Goal: Transaction & Acquisition: Purchase product/service

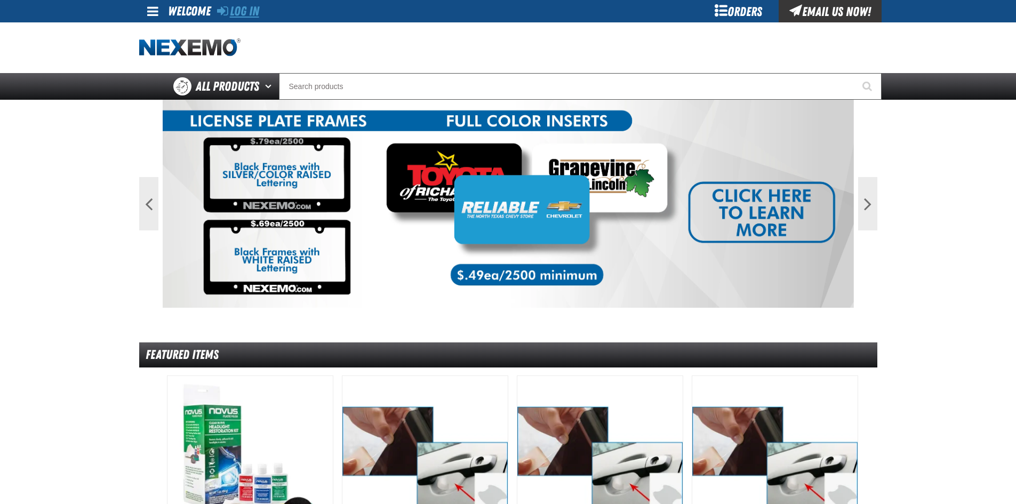
click at [237, 5] on link "Log In" at bounding box center [238, 11] width 42 height 15
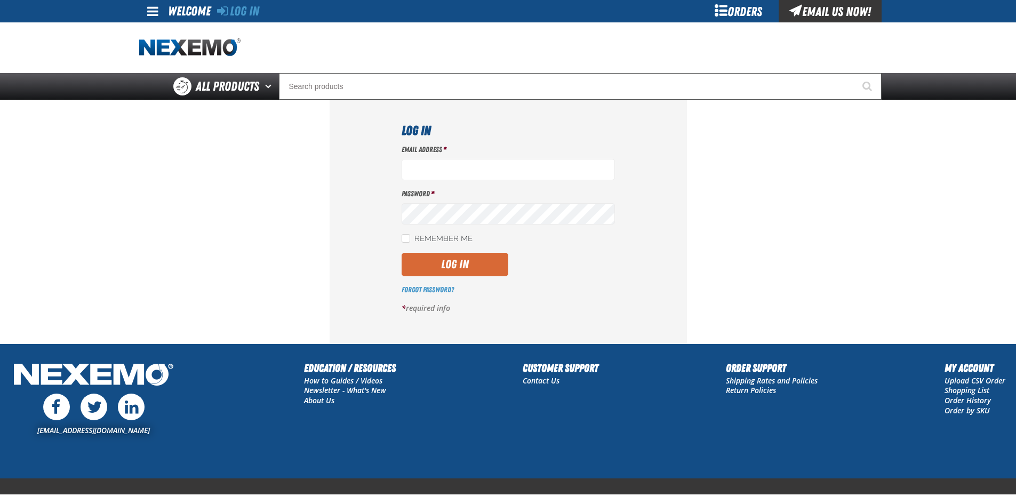
type input "ltucker03@vtaig.com"
click at [460, 263] on button "Log In" at bounding box center [455, 264] width 107 height 23
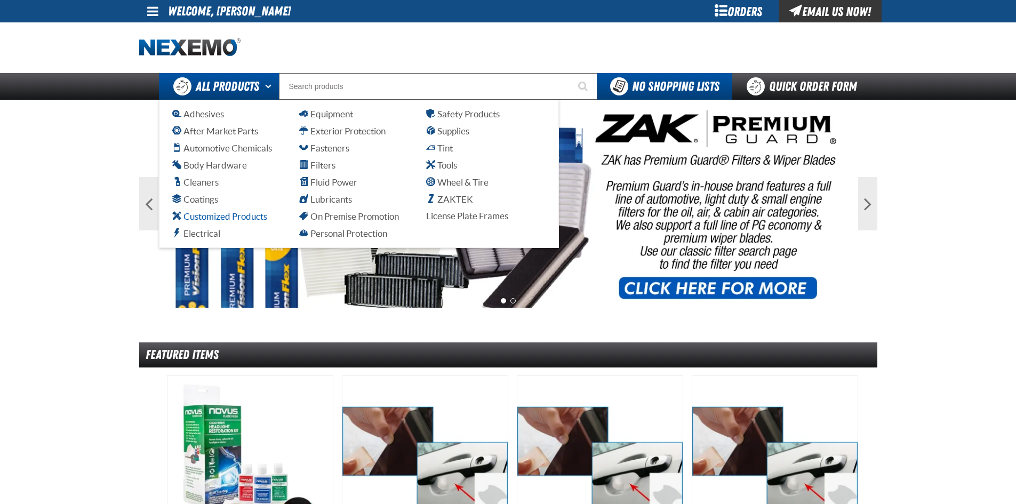
click at [227, 217] on span "Customized Products" at bounding box center [219, 216] width 95 height 10
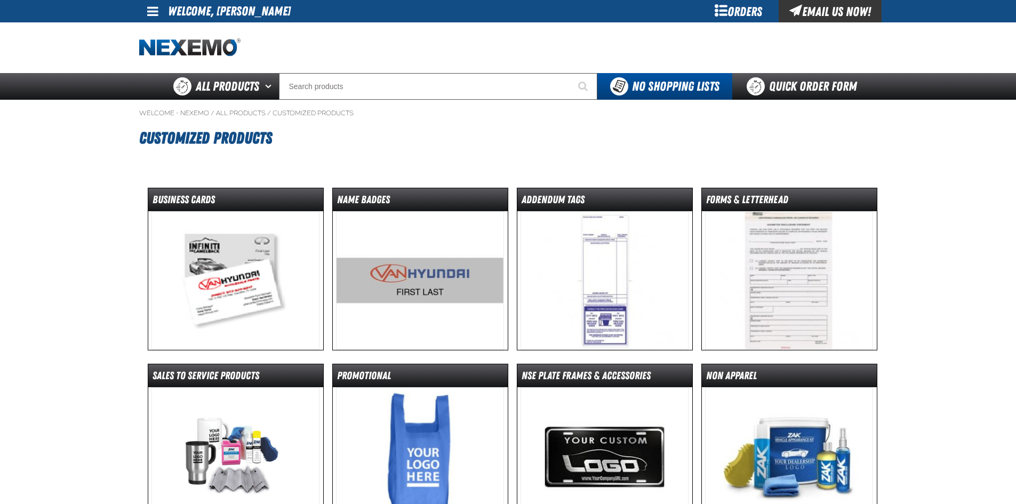
click at [263, 247] on img at bounding box center [235, 280] width 168 height 139
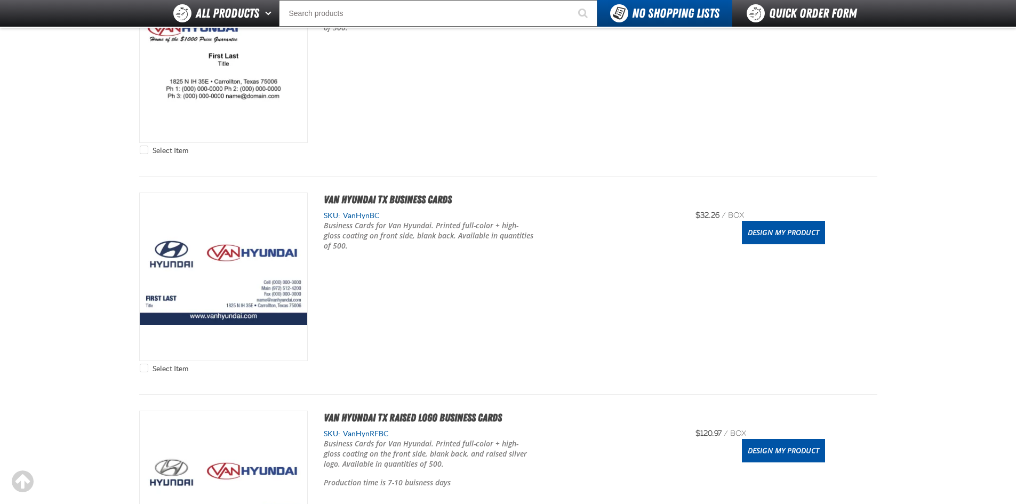
scroll to position [693, 0]
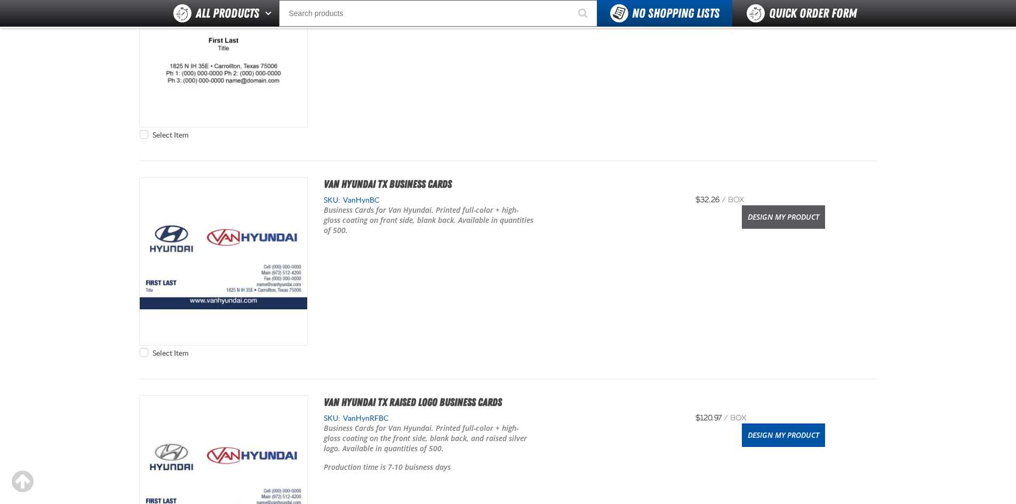
click at [804, 218] on link "Design My Product" at bounding box center [783, 216] width 83 height 23
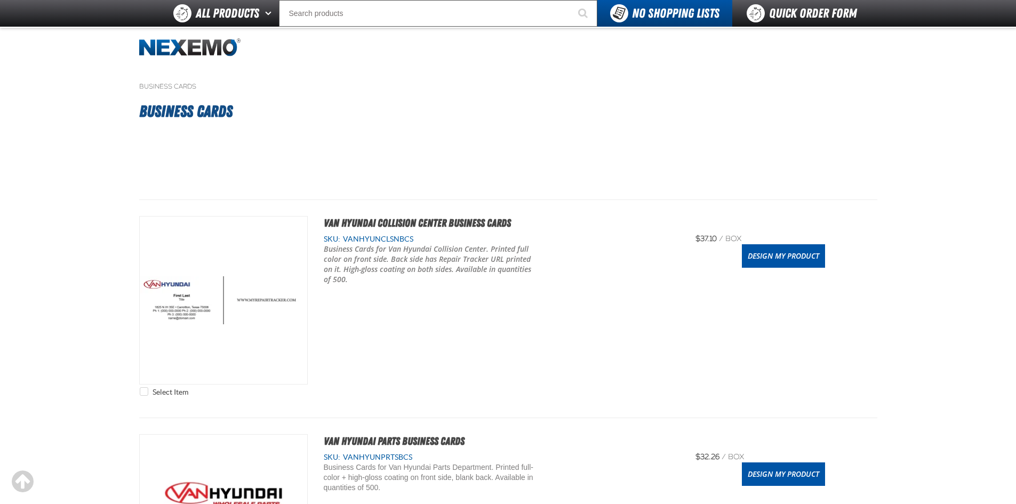
scroll to position [693, 0]
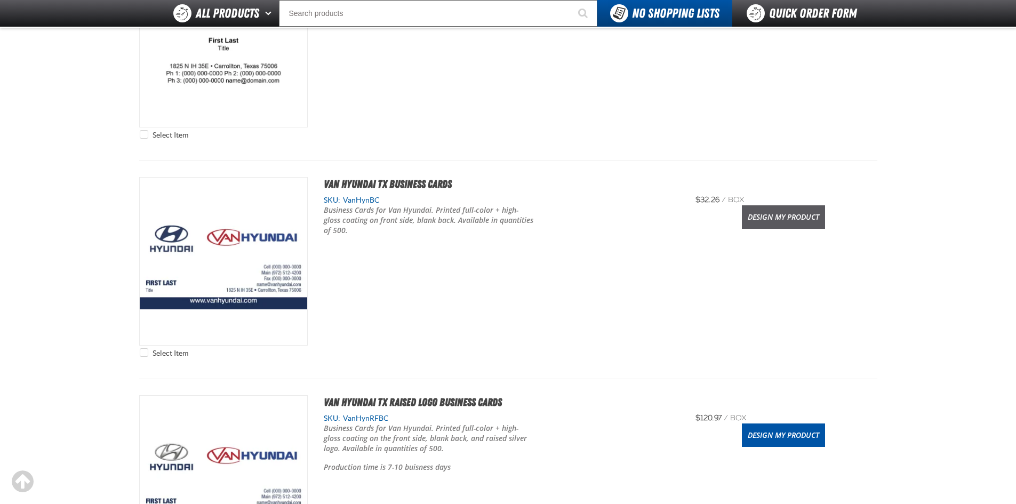
click at [790, 207] on link "Design My Product" at bounding box center [783, 216] width 83 height 23
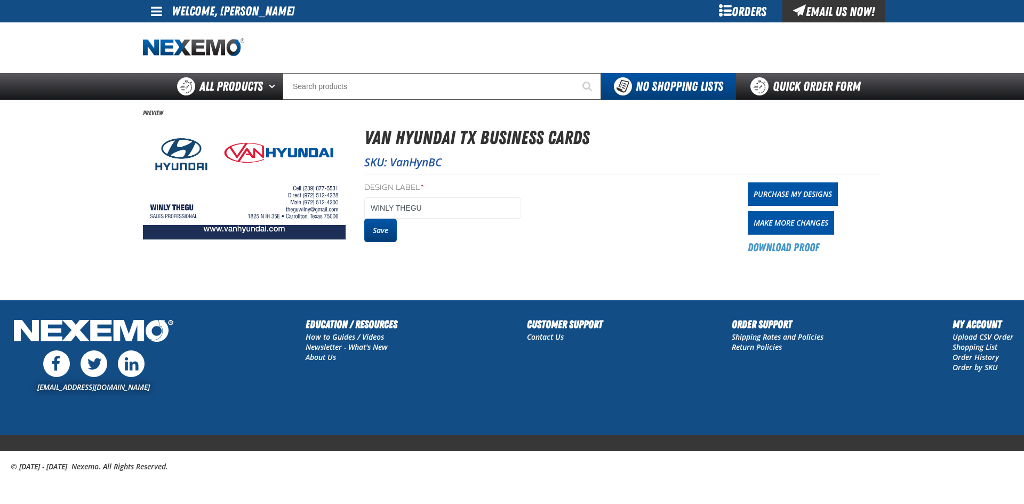
click at [381, 229] on button "Save" at bounding box center [380, 230] width 33 height 23
click at [767, 196] on link "Purchase My Designs" at bounding box center [793, 193] width 90 height 23
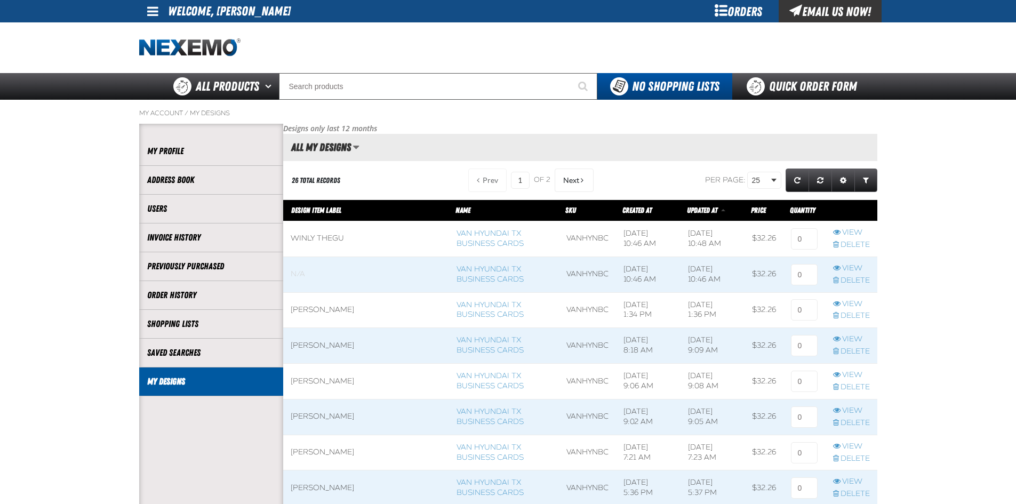
scroll to position [1, 1]
drag, startPoint x: 805, startPoint y: 242, endPoint x: 789, endPoint y: 242, distance: 16.5
click at [791, 242] on input at bounding box center [804, 238] width 27 height 21
type input "1"
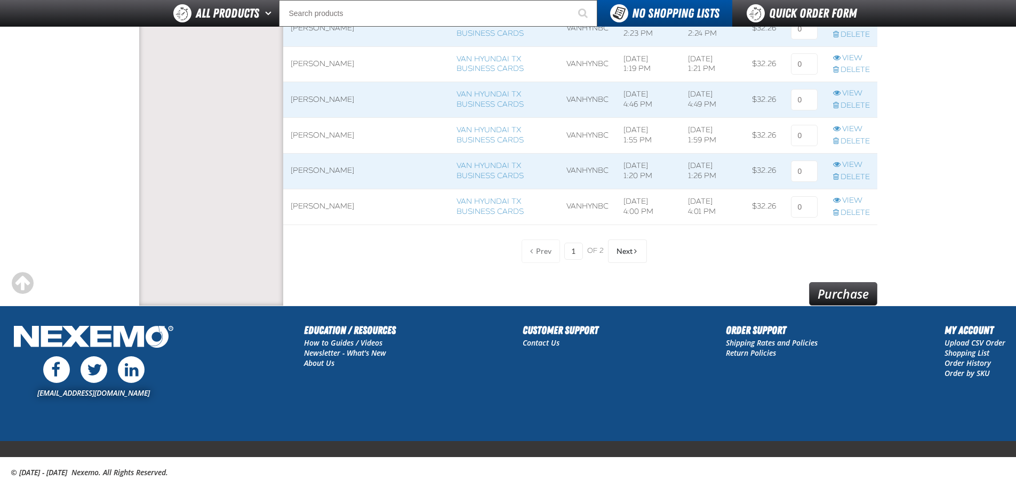
scroll to position [866, 0]
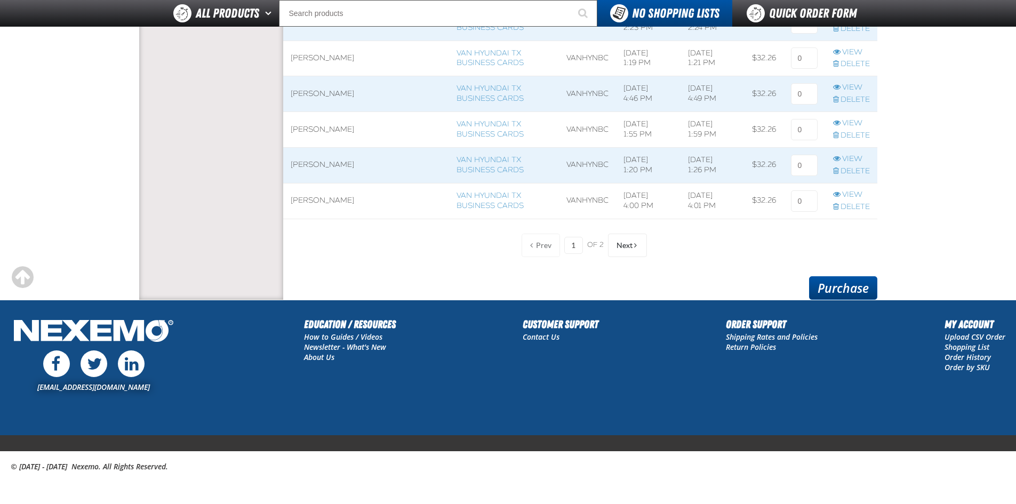
click at [849, 286] on link "Purchase" at bounding box center [843, 287] width 68 height 23
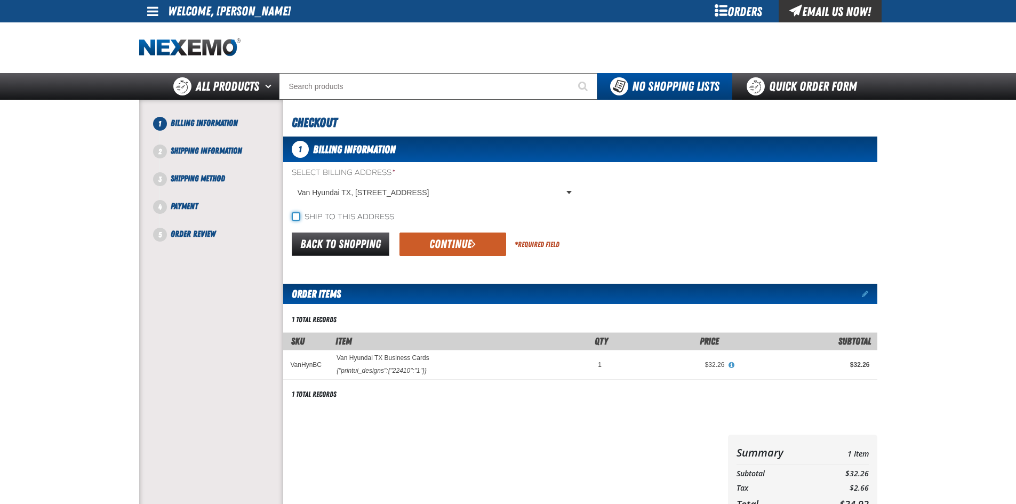
click at [297, 218] on input "Ship to this address" at bounding box center [296, 216] width 9 height 9
checkbox input "true"
click at [420, 244] on button "Continue" at bounding box center [452, 244] width 107 height 23
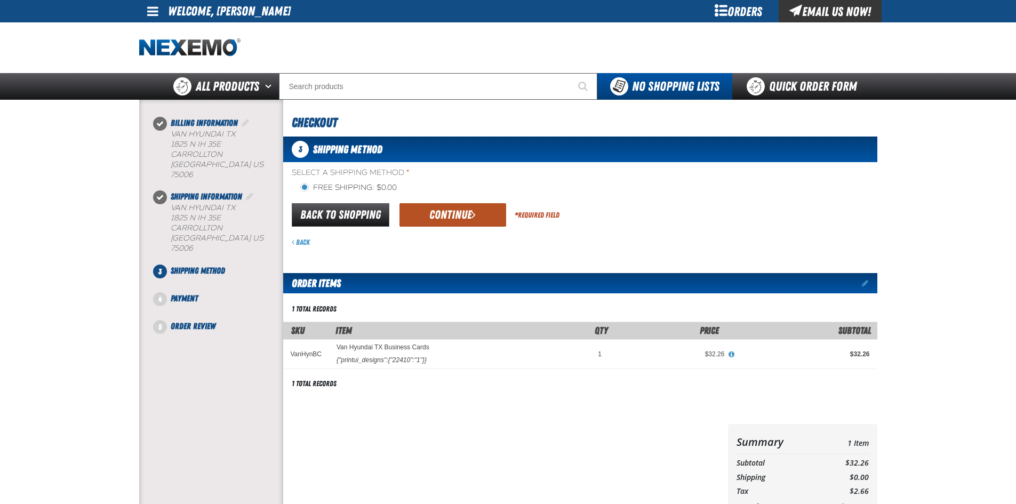
click at [440, 218] on button "Continue" at bounding box center [452, 214] width 107 height 23
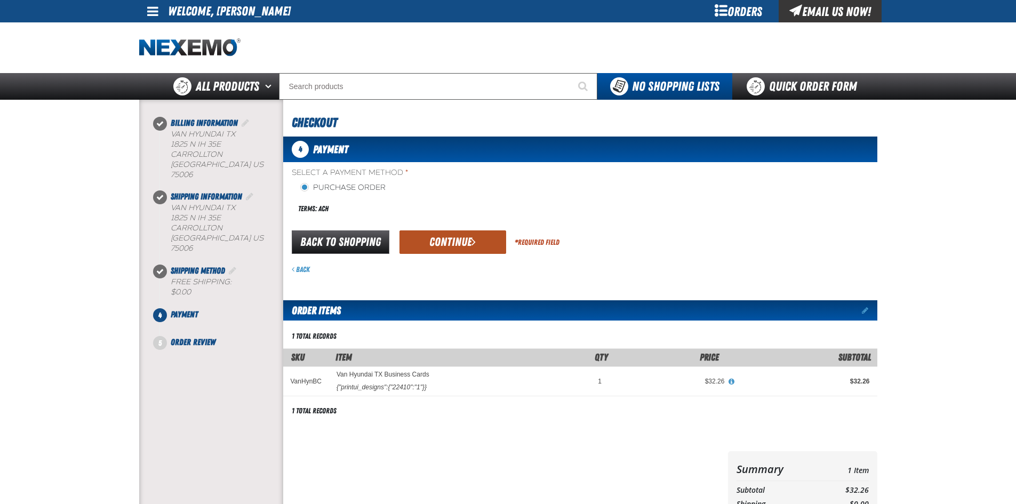
click at [461, 235] on button "Continue" at bounding box center [452, 241] width 107 height 23
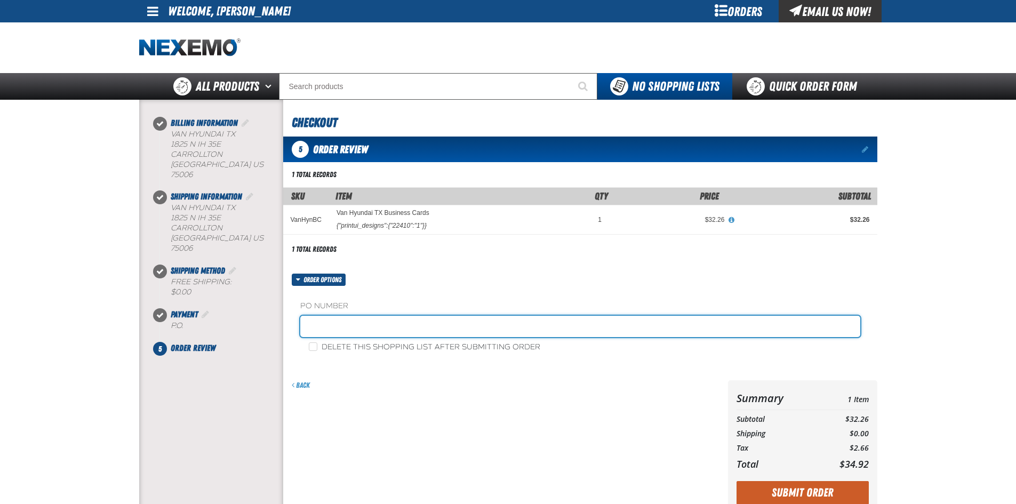
click at [475, 324] on input "text" at bounding box center [580, 326] width 560 height 21
type input "87795-1"
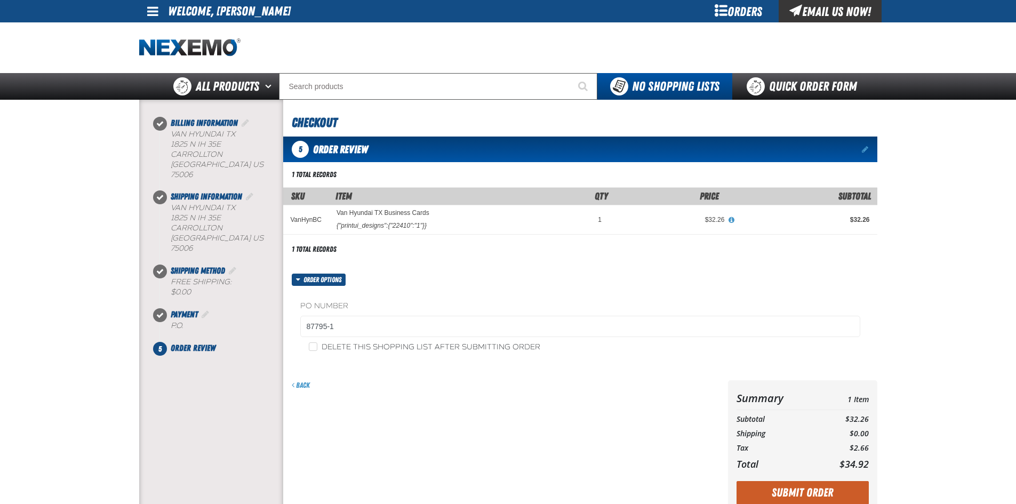
click at [397, 379] on form "Order options PO Number 87795-1 Delete this shopping list after submitting orde…" at bounding box center [580, 393] width 594 height 239
click at [309, 344] on input "Delete this shopping list after submitting order" at bounding box center [313, 346] width 9 height 9
checkbox input "true"
click at [374, 376] on form "Order options PO Number 87795-1 Delete this shopping list after submitting orde…" at bounding box center [580, 393] width 594 height 239
click at [819, 497] on button "Submit Order" at bounding box center [803, 492] width 132 height 23
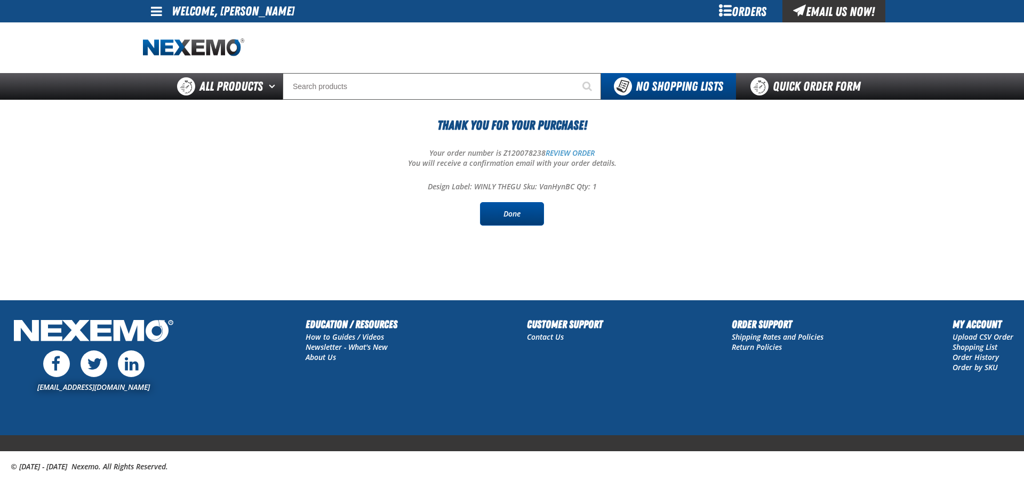
click at [514, 215] on link "Done" at bounding box center [512, 213] width 64 height 23
